Goal: Information Seeking & Learning: Get advice/opinions

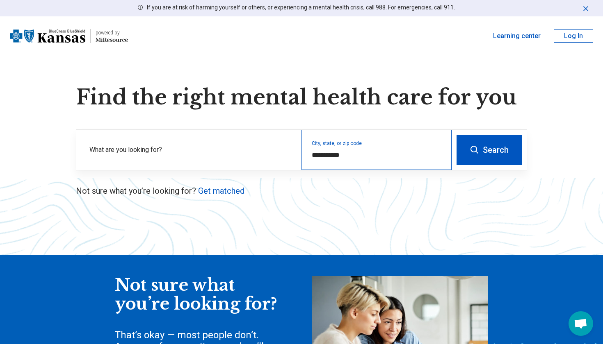
click at [345, 147] on div "**********" at bounding box center [376, 150] width 150 height 40
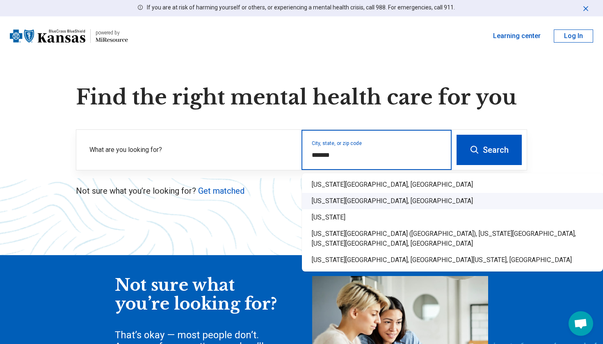
click at [325, 201] on div "Kansas City, KS" at bounding box center [452, 201] width 301 height 16
type input "**********"
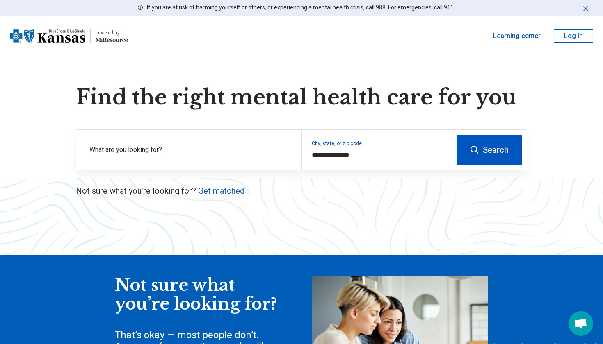
click at [481, 152] on button "Search" at bounding box center [488, 150] width 65 height 30
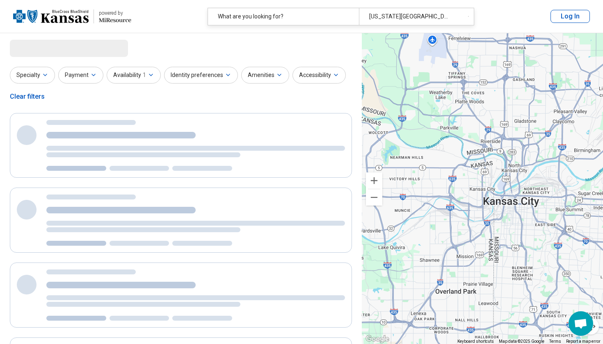
select select "***"
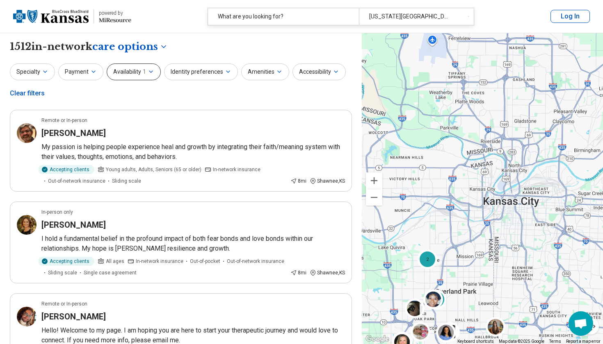
click at [134, 68] on button "Availability 1" at bounding box center [134, 72] width 54 height 17
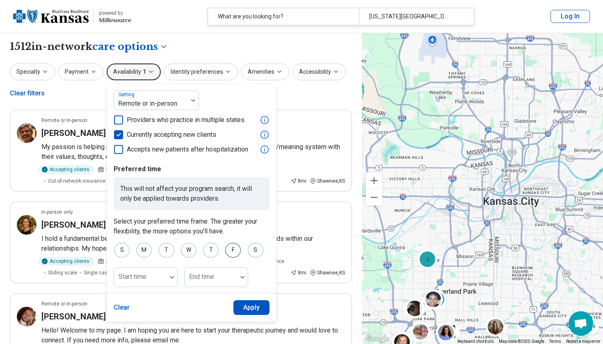
click at [233, 248] on div "F" at bounding box center [233, 250] width 16 height 15
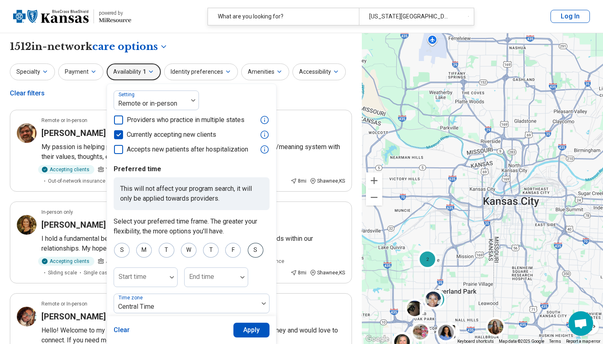
click at [250, 248] on div "S" at bounding box center [256, 250] width 16 height 15
click at [117, 247] on div "S" at bounding box center [122, 250] width 16 height 15
click at [137, 250] on div "M" at bounding box center [144, 250] width 16 height 15
click at [159, 250] on div "T" at bounding box center [167, 250] width 16 height 15
click at [246, 329] on button "Apply" at bounding box center [251, 330] width 36 height 15
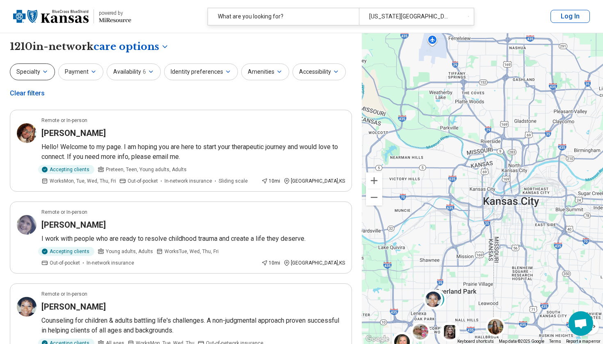
click at [43, 70] on icon "button" at bounding box center [45, 71] width 7 height 7
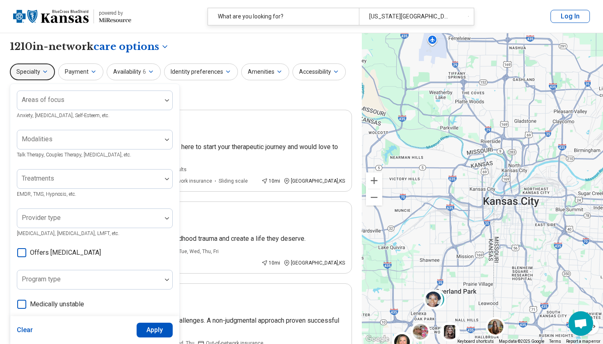
click at [221, 100] on div "Specialty Areas of focus Anxiety, Depression, Self-Esteem, etc. Modalities Talk…" at bounding box center [181, 84] width 342 height 40
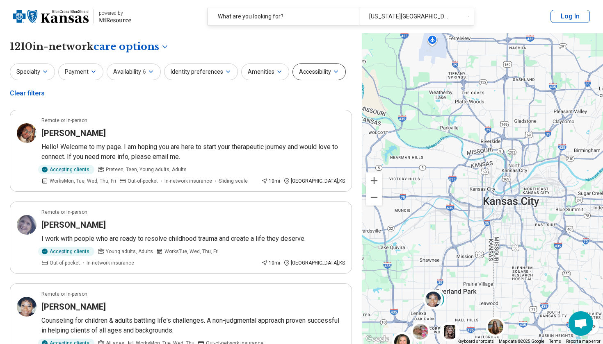
click at [302, 71] on button "Accessibility" at bounding box center [318, 72] width 53 height 17
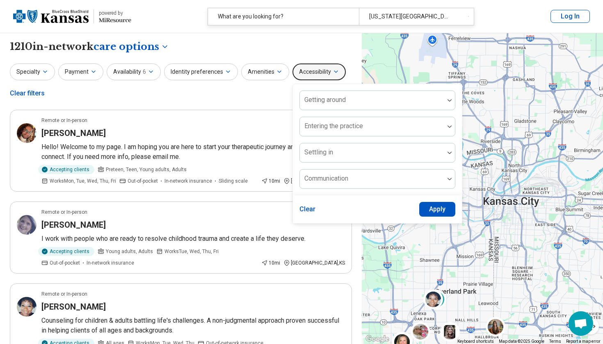
click at [302, 71] on button "Accessibility" at bounding box center [318, 72] width 53 height 17
click at [262, 71] on button "Amenities" at bounding box center [265, 72] width 48 height 17
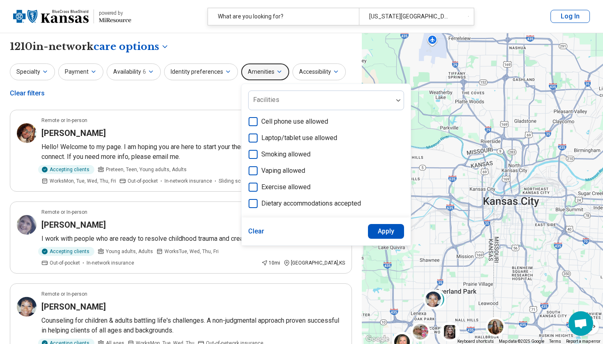
click at [263, 71] on button "Amenities" at bounding box center [265, 72] width 48 height 17
click at [176, 86] on div "Specialty Payment Availability 6 Identity preferences Amenities Facilities Cell…" at bounding box center [181, 84] width 342 height 40
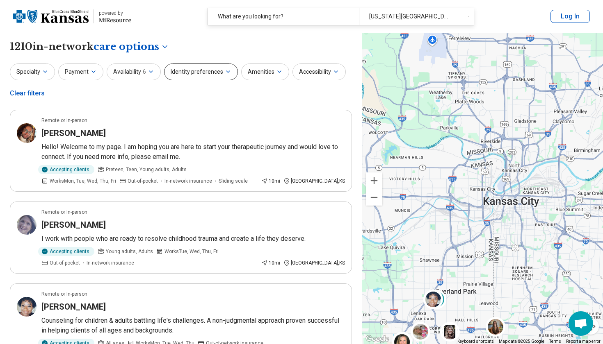
click at [204, 74] on button "Identity preferences" at bounding box center [201, 72] width 74 height 17
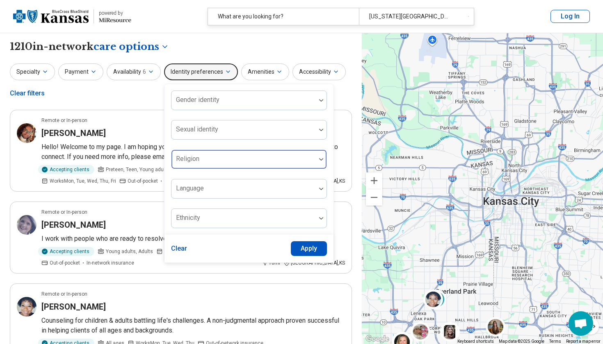
click at [203, 152] on div at bounding box center [243, 159] width 144 height 18
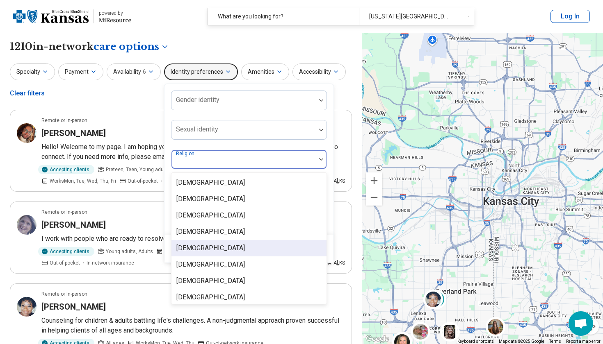
click at [191, 244] on div "[DEMOGRAPHIC_DATA]" at bounding box center [210, 249] width 68 height 10
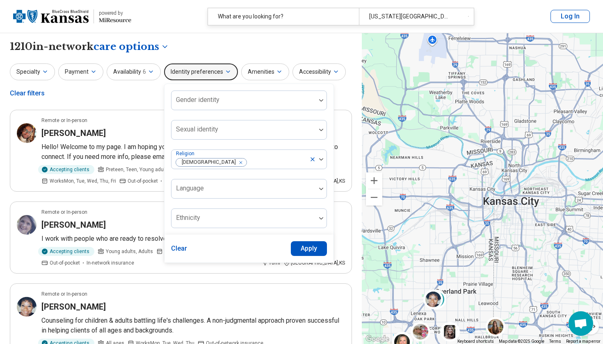
click at [342, 102] on div "Specialty Payment Availability 6 Identity preferences Gender identity Sexual id…" at bounding box center [181, 84] width 342 height 40
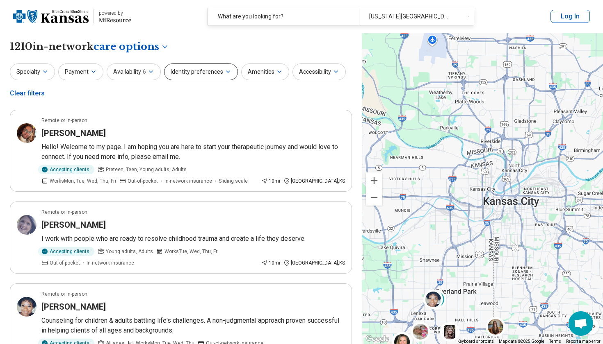
click at [198, 75] on button "Identity preferences" at bounding box center [201, 72] width 74 height 17
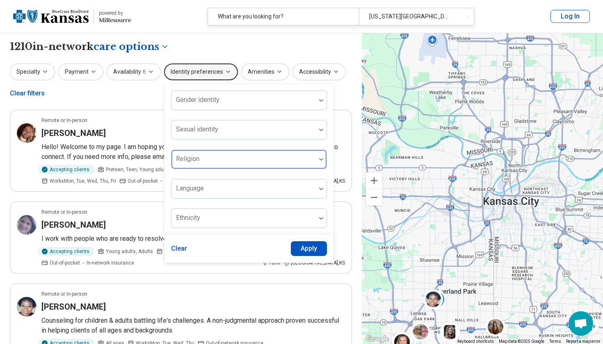
click at [280, 161] on div at bounding box center [244, 162] width 138 height 11
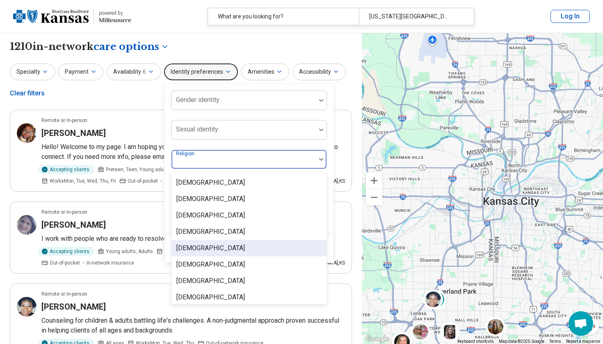
click at [212, 254] on div "[DEMOGRAPHIC_DATA]" at bounding box center [248, 248] width 155 height 16
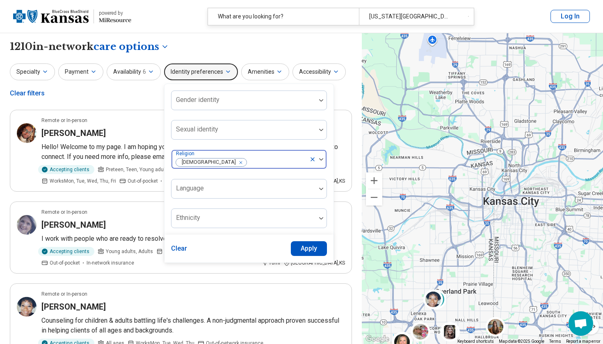
click at [261, 159] on div at bounding box center [276, 162] width 59 height 11
click at [304, 253] on button "Apply" at bounding box center [309, 248] width 36 height 15
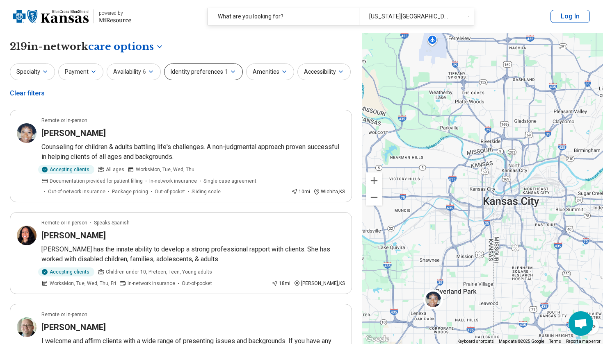
click at [202, 71] on button "Identity preferences 1" at bounding box center [203, 72] width 79 height 17
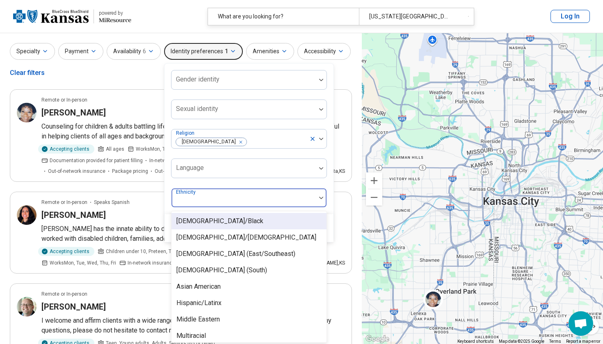
click at [191, 208] on div "African American/Black, 1 of 11. 11 results available. Use Up and Down to choos…" at bounding box center [249, 198] width 156 height 20
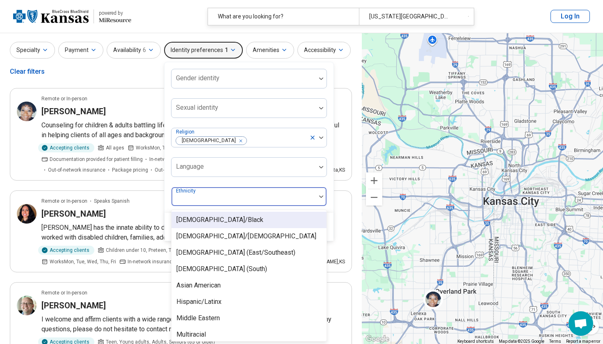
scroll to position [22, 0]
click at [191, 223] on div "[DEMOGRAPHIC_DATA]/Black" at bounding box center [219, 220] width 87 height 10
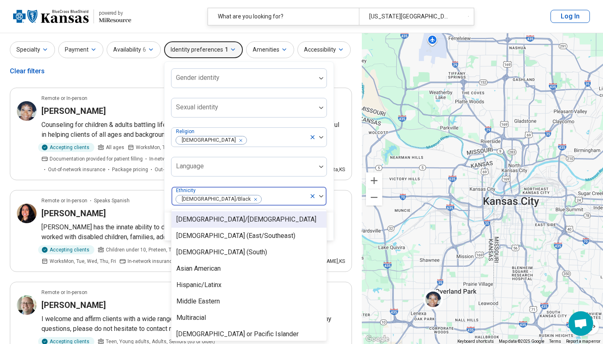
click at [292, 180] on div "Gender identity Sexual identity Religion Christianity Language option African A…" at bounding box center [249, 137] width 156 height 138
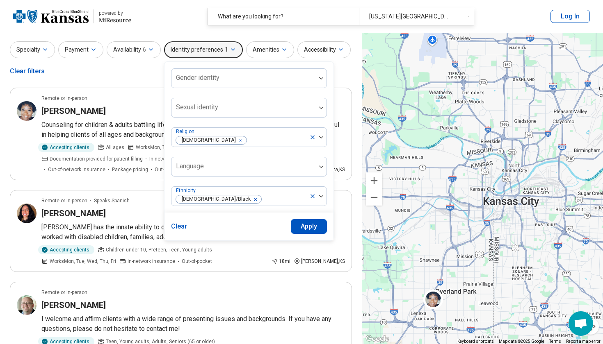
click at [300, 223] on button "Apply" at bounding box center [309, 226] width 36 height 15
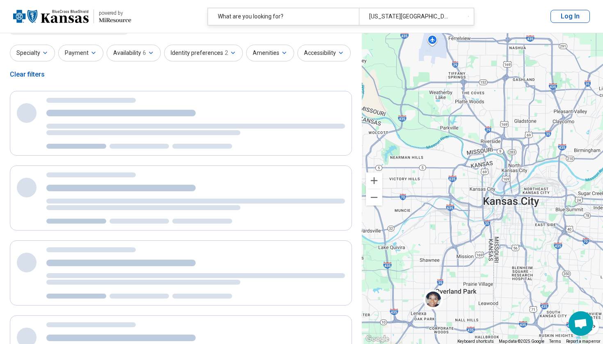
scroll to position [0, 0]
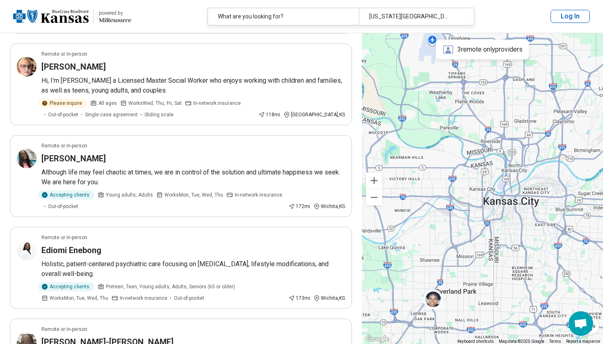
scroll to position [620, 0]
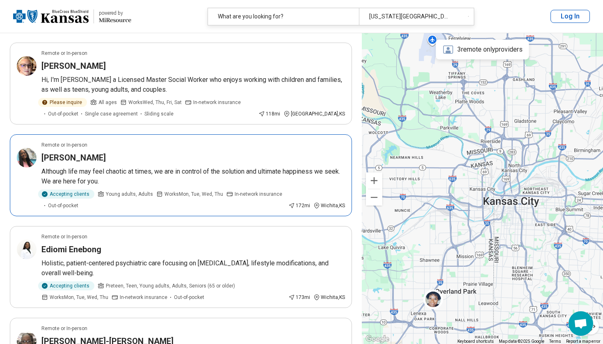
click at [29, 166] on article "Remote or In-person Gabrielle Jones Although life may feel chaotic at times, we…" at bounding box center [181, 175] width 342 height 82
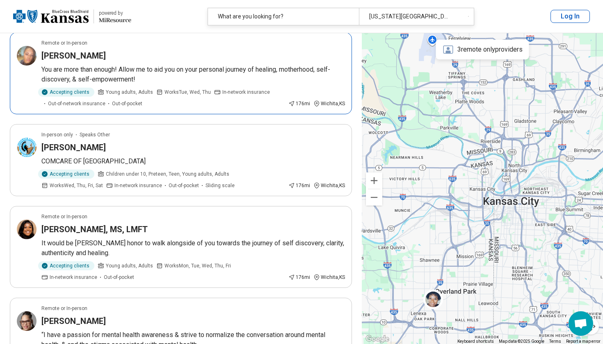
scroll to position [1083, 0]
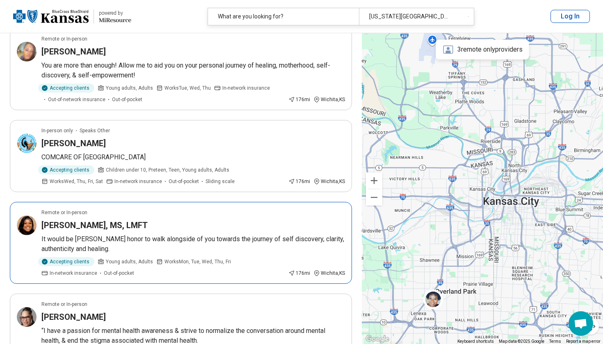
click at [27, 216] on img at bounding box center [27, 226] width 20 height 20
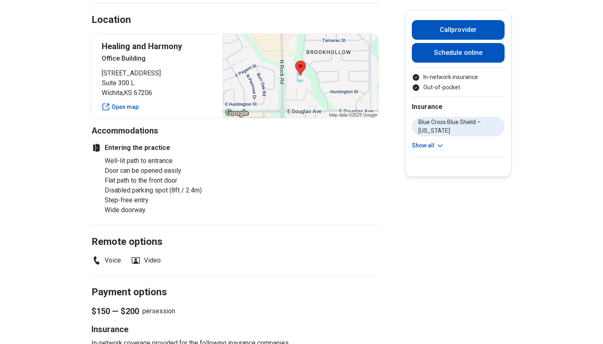
scroll to position [564, 0]
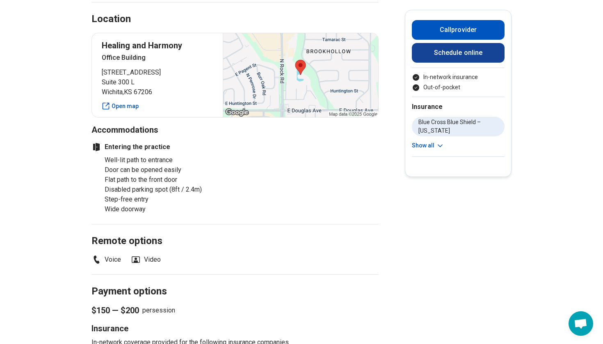
click at [454, 60] on link "Schedule online" at bounding box center [458, 53] width 93 height 20
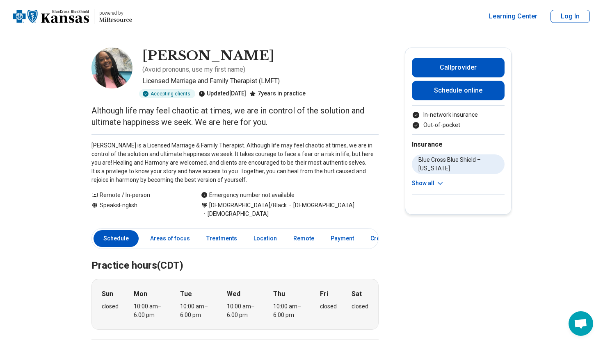
scroll to position [0, 0]
click at [438, 183] on icon at bounding box center [440, 183] width 4 height 2
click at [117, 64] on img at bounding box center [111, 68] width 41 height 41
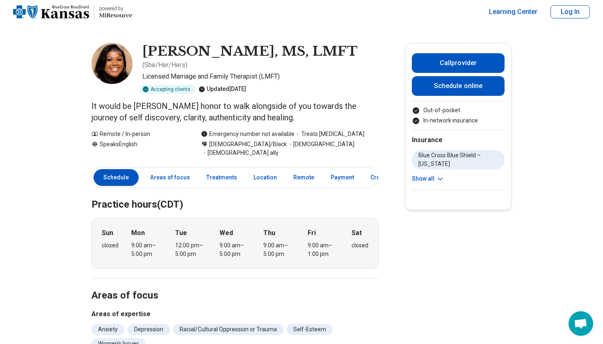
scroll to position [2, 0]
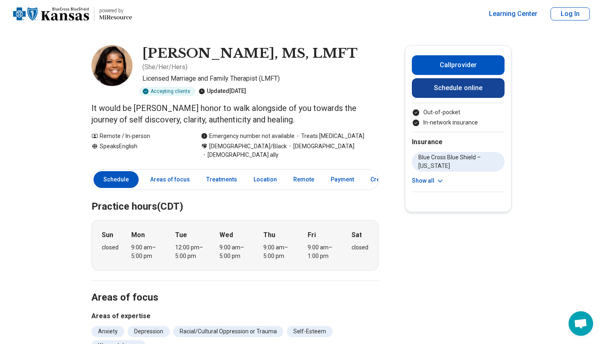
click at [449, 86] on link "Schedule online" at bounding box center [458, 88] width 93 height 20
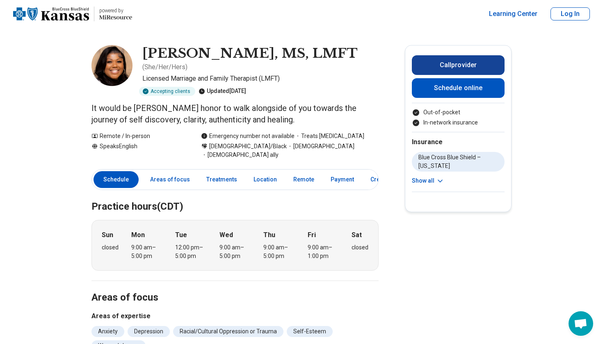
click at [442, 67] on button "Call provider" at bounding box center [458, 65] width 93 height 20
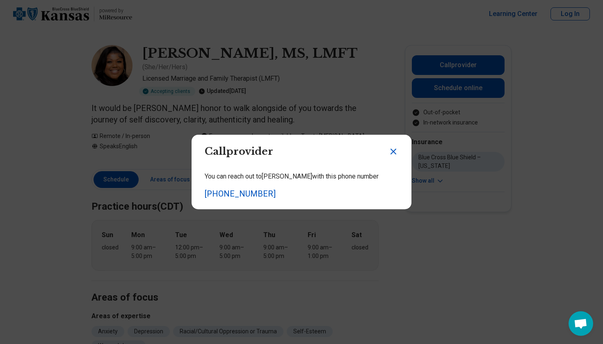
click at [389, 155] on icon "Close dialog" at bounding box center [393, 152] width 10 height 10
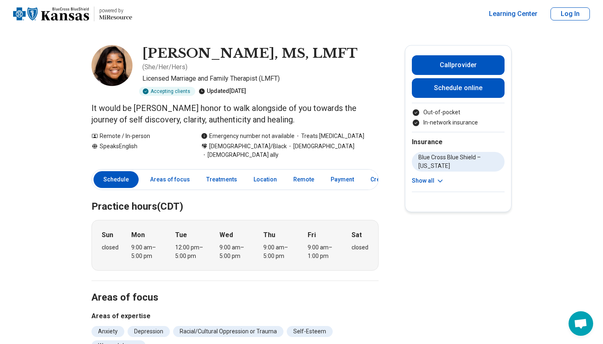
click at [117, 61] on img at bounding box center [111, 65] width 41 height 41
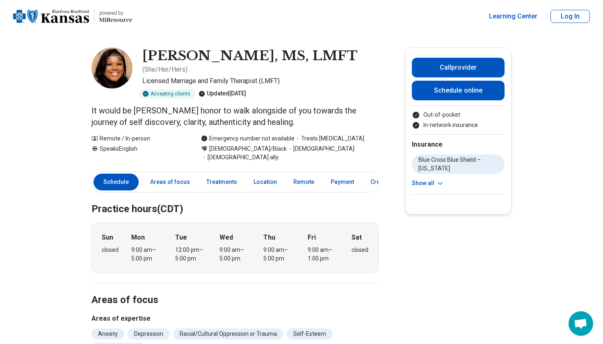
scroll to position [0, 0]
click at [118, 76] on img at bounding box center [111, 68] width 41 height 41
click at [170, 174] on link "Areas of focus" at bounding box center [170, 182] width 50 height 17
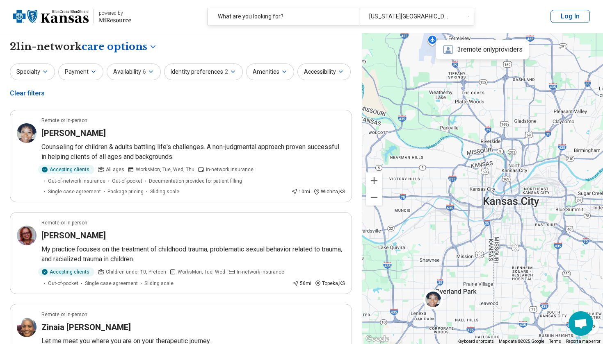
select select "***"
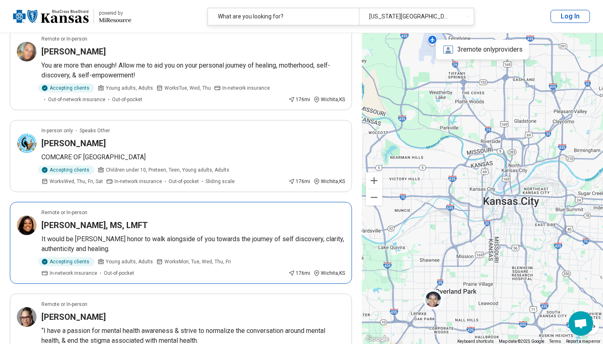
click at [241, 209] on div "Remote or In-person" at bounding box center [192, 212] width 303 height 7
